Goal: Transaction & Acquisition: Purchase product/service

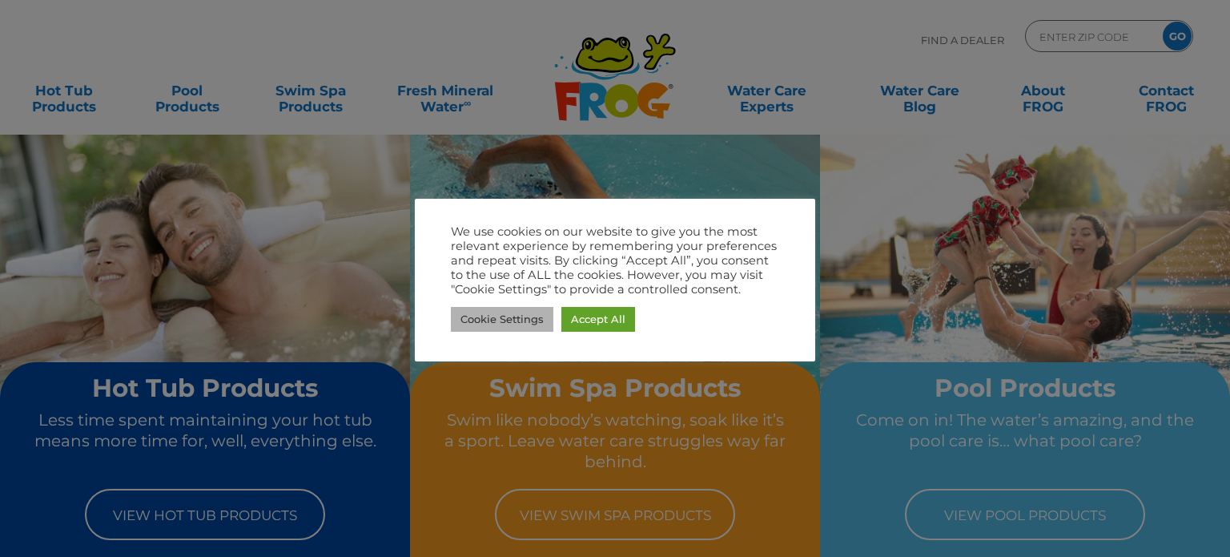
click at [495, 322] on link "Cookie Settings" at bounding box center [502, 319] width 103 height 25
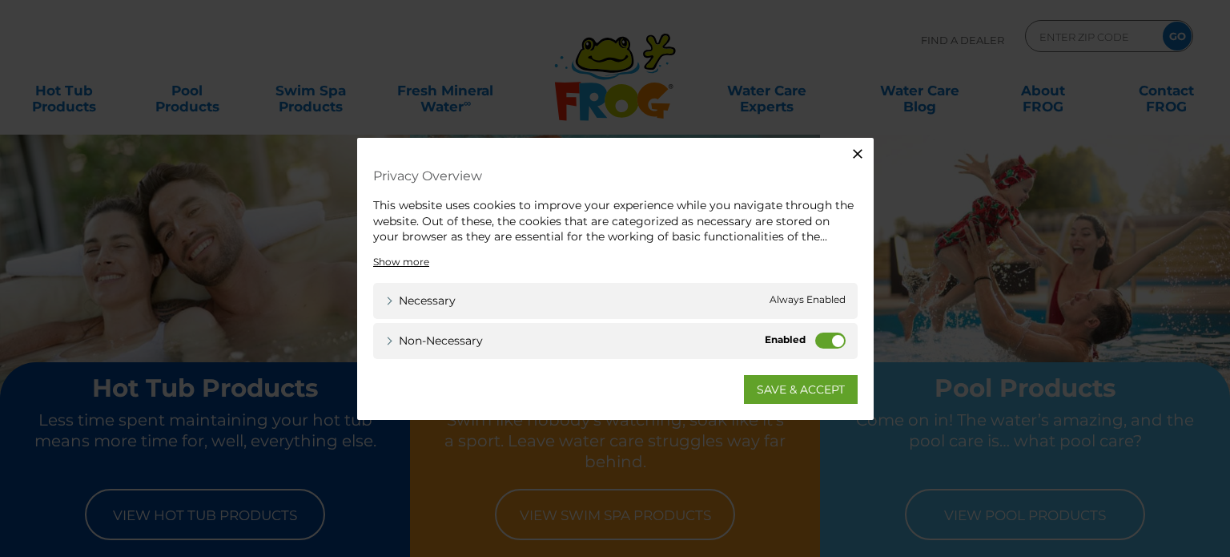
click at [827, 344] on label "Non-necessary" at bounding box center [830, 340] width 30 height 16
click at [0, 0] on input "Non-necessary" at bounding box center [0, 0] width 0 height 0
click at [793, 395] on link "SAVE & ACCEPT" at bounding box center [801, 388] width 114 height 29
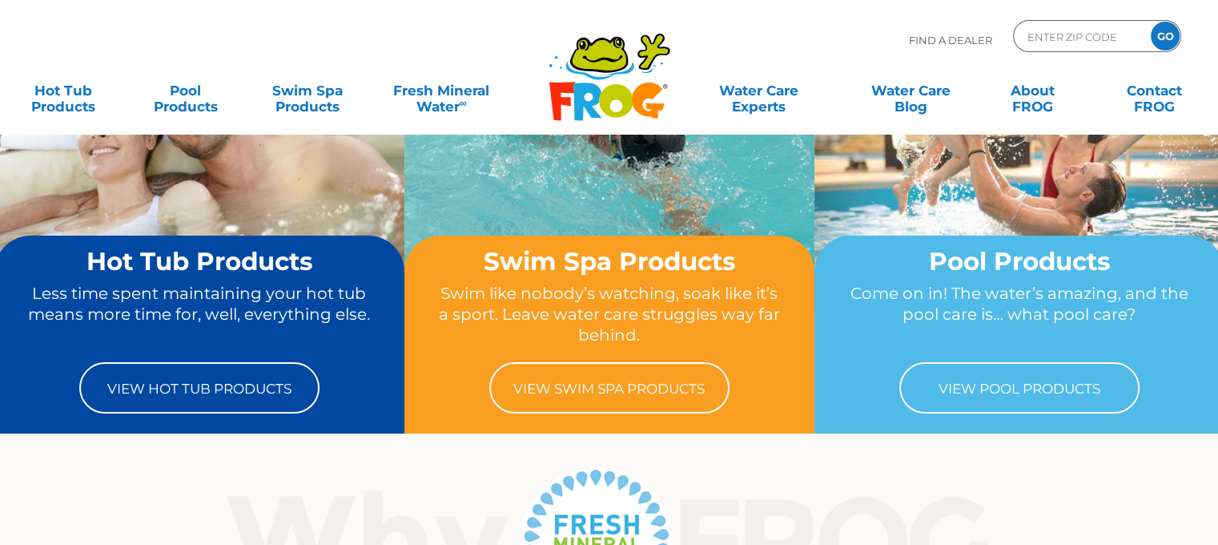
scroll to position [127, 0]
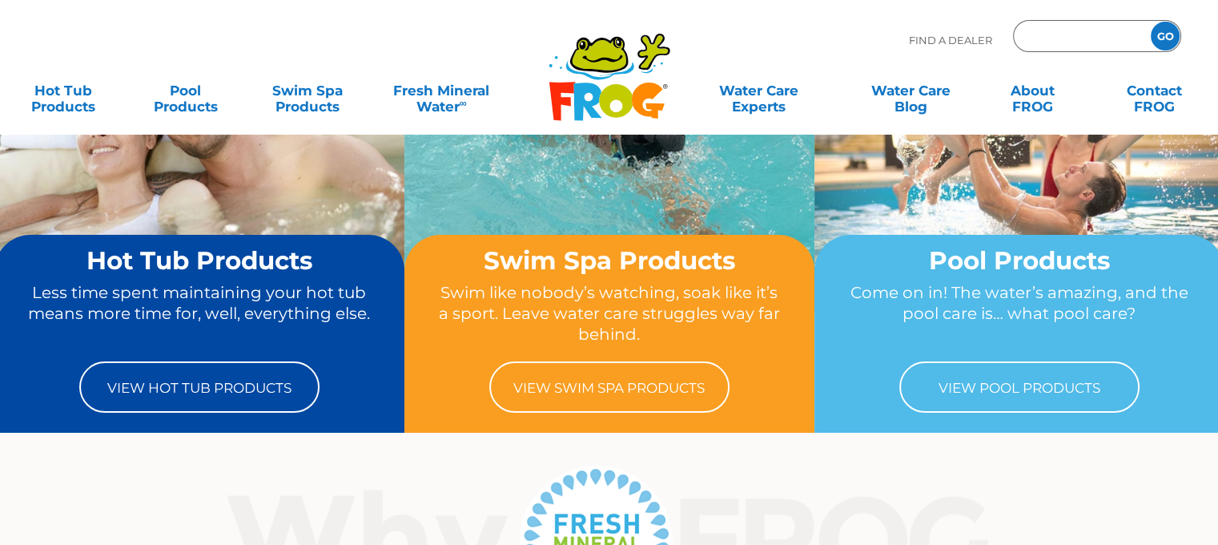
click at [1059, 33] on input "Zip Code Form" at bounding box center [1080, 36] width 108 height 23
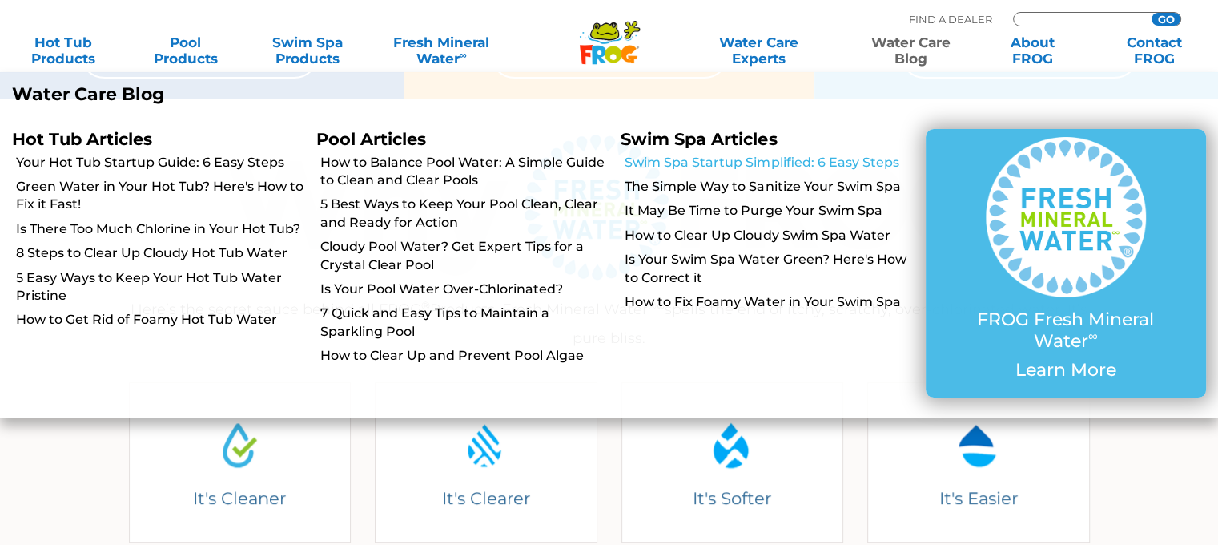
scroll to position [463, 0]
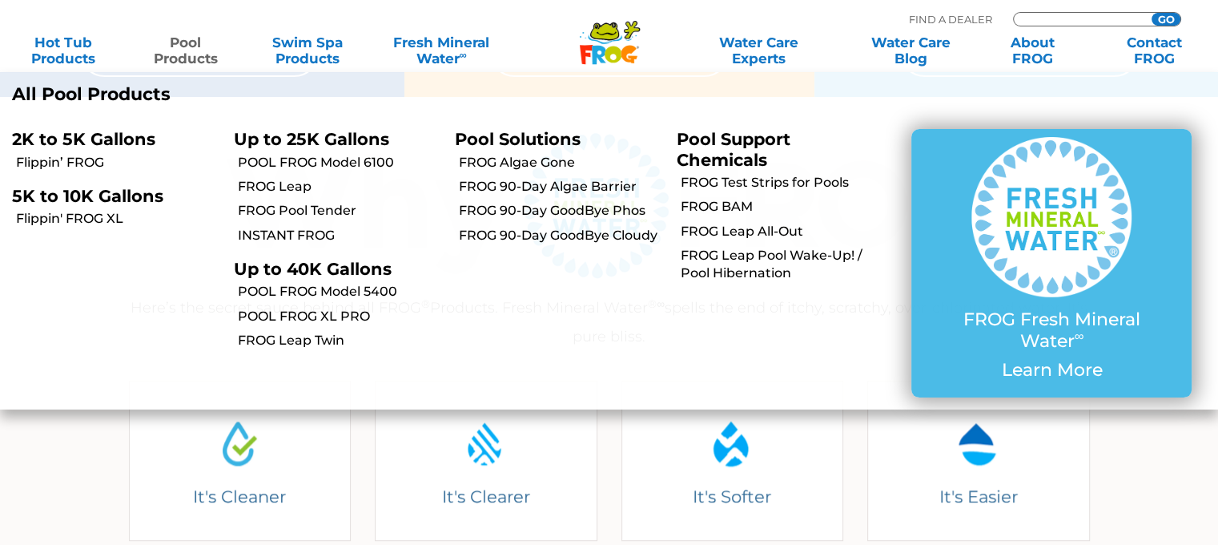
type input "ENTER ZIP CODE"
click at [205, 49] on link "Pool Products" at bounding box center [185, 50] width 95 height 32
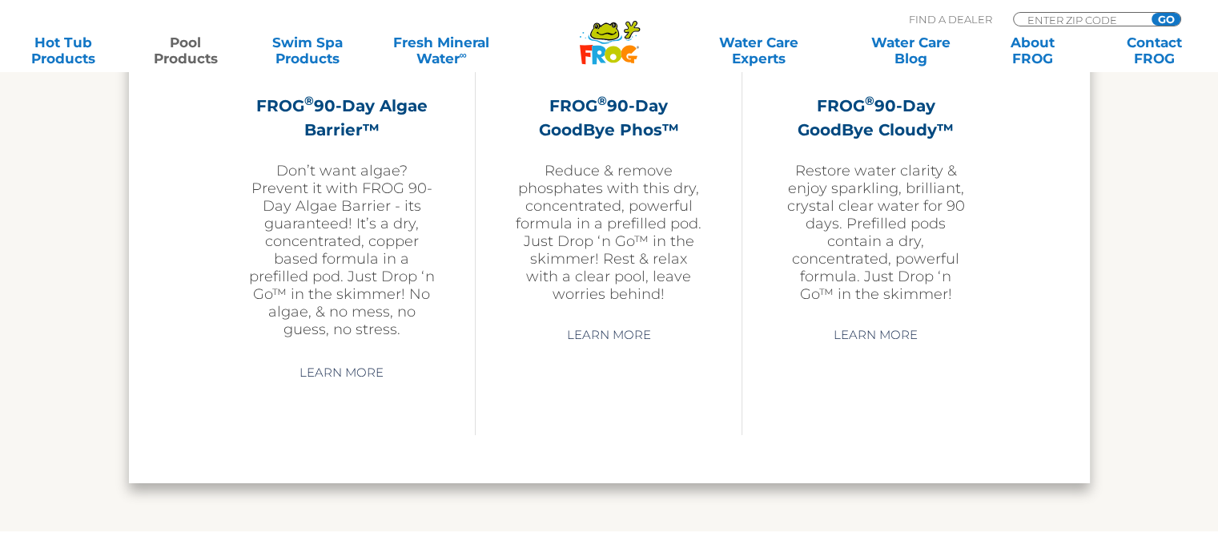
scroll to position [5212, 0]
